Goal: Information Seeking & Learning: Learn about a topic

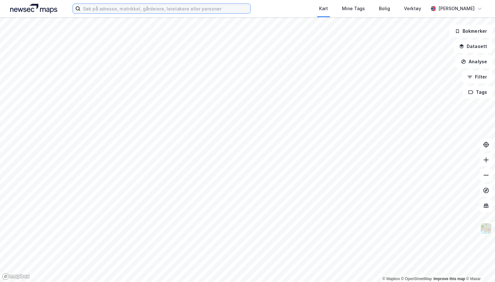
click at [189, 11] on input at bounding box center [166, 9] width 170 height 10
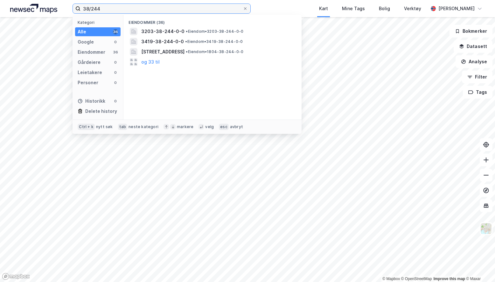
type input "38/244"
click at [185, 52] on span "[STREET_ADDRESS]" at bounding box center [162, 52] width 43 height 8
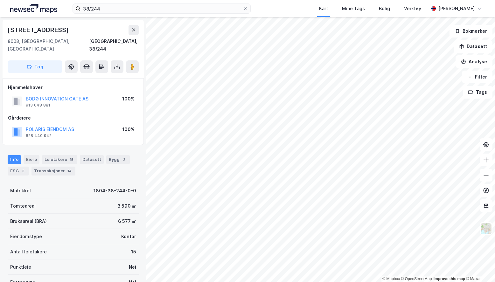
click at [0, 0] on button "BODØ INNOVATION GATE AS" at bounding box center [0, 0] width 0 height 0
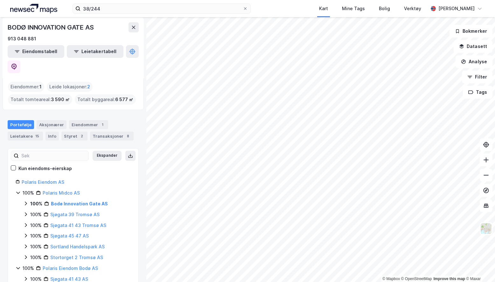
scroll to position [32, 0]
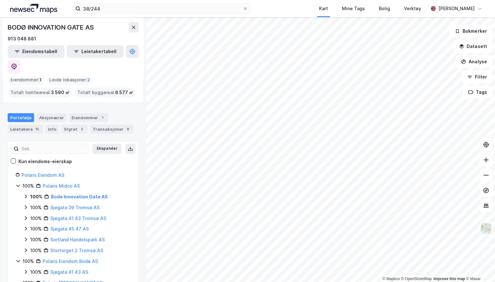
click at [66, 183] on link "Polaris Midco AS" at bounding box center [61, 185] width 37 height 5
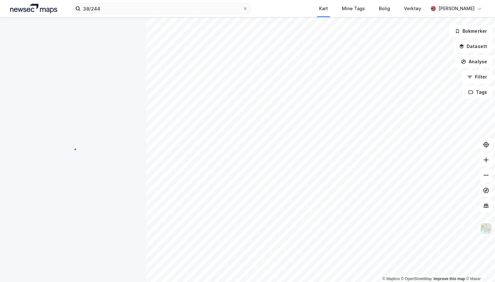
scroll to position [0, 0]
